Goal: Find specific page/section: Find specific page/section

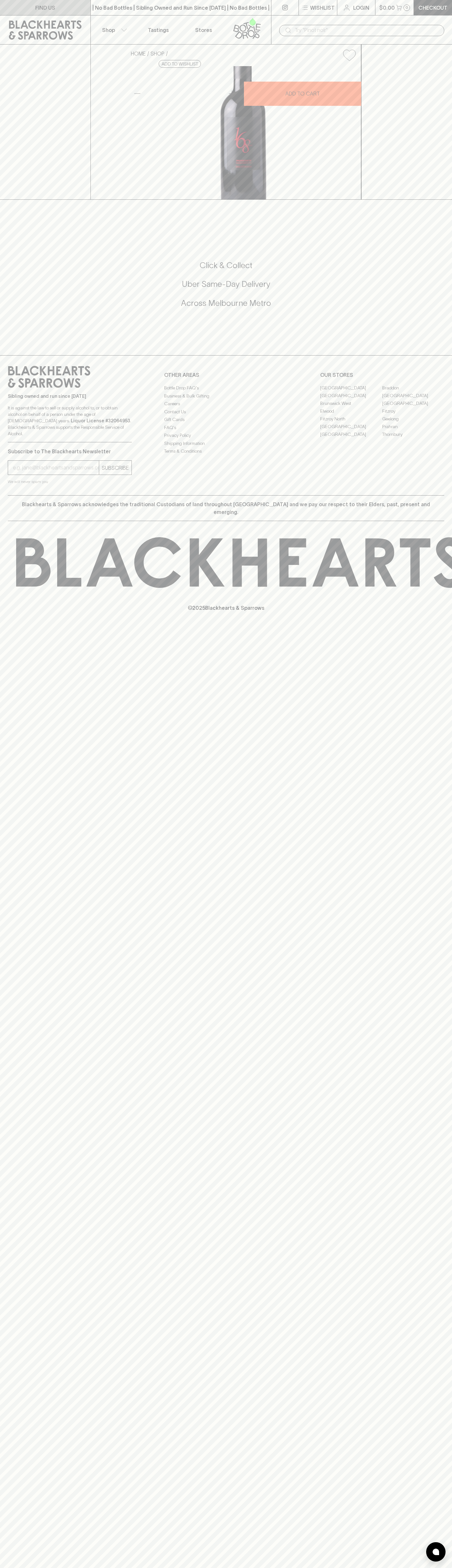
click at [42, 13] on link "FIND US" at bounding box center [45, 7] width 90 height 15
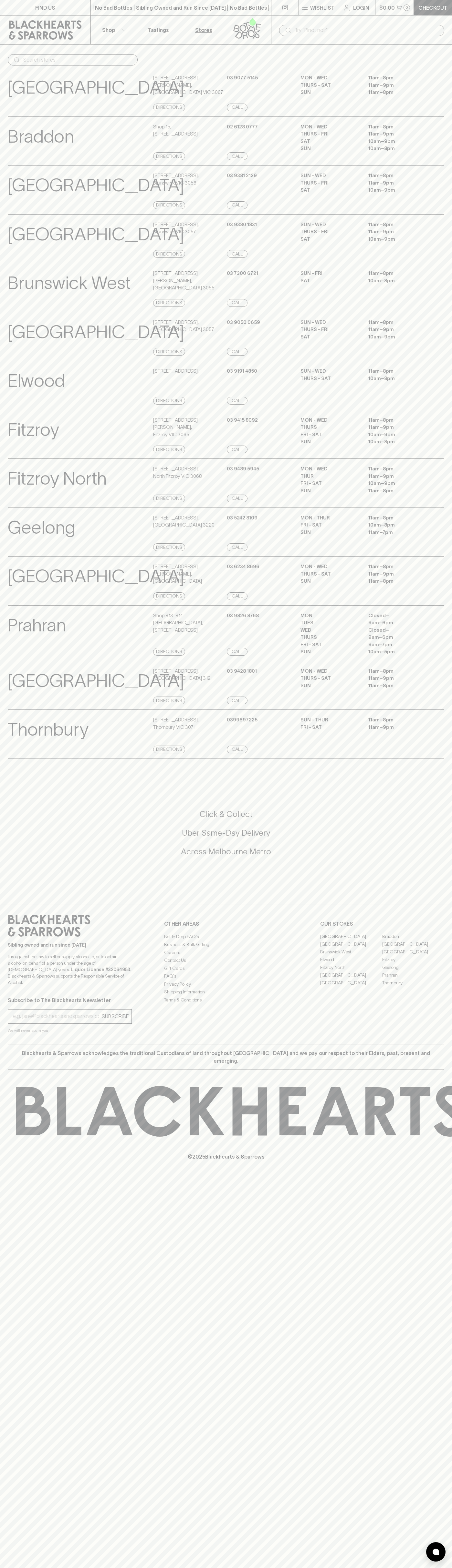
click at [199, 1567] on html "FIND US | No Bad Bottles | Sibling Owned and Run Since [DATE] | No Bad Bottles …" at bounding box center [226, 784] width 452 height 1568
click at [29, 346] on p "[GEOGRAPHIC_DATA]" at bounding box center [96, 332] width 176 height 27
